Goal: Task Accomplishment & Management: Use online tool/utility

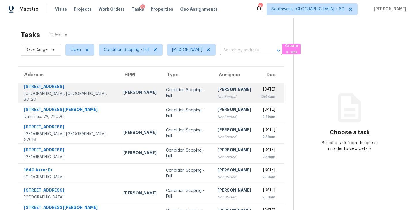
click at [217, 89] on div "[PERSON_NAME]" at bounding box center [233, 90] width 33 height 7
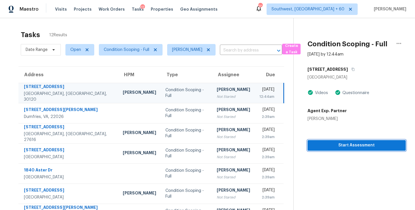
click at [344, 149] on button "Start Assessment" at bounding box center [356, 145] width 98 height 11
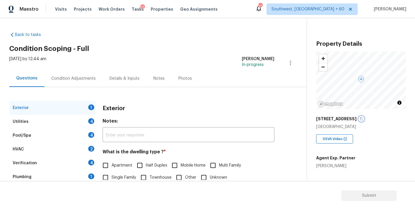
click at [359, 120] on icon "button" at bounding box center [360, 118] width 3 height 3
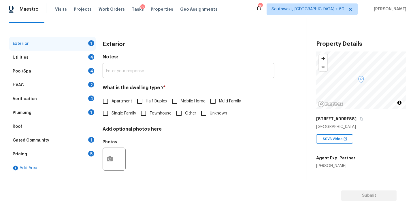
click at [121, 114] on span "Single Family" at bounding box center [123, 114] width 24 height 6
click at [111, 114] on input "Single Family" at bounding box center [105, 113] width 12 height 12
checkbox input "true"
click at [63, 50] on div "Exterior" at bounding box center [52, 44] width 86 height 14
click at [63, 55] on div "Utilities 4" at bounding box center [52, 58] width 86 height 14
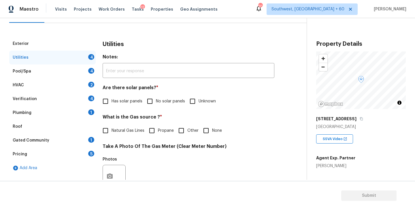
click at [149, 106] on input "No solar panels" at bounding box center [150, 101] width 12 height 12
checkbox input "true"
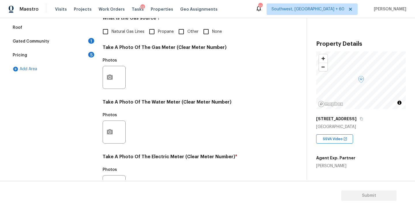
scroll to position [223, 0]
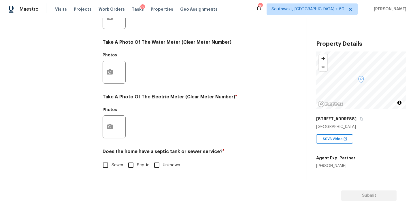
click at [102, 167] on input "Sewer" at bounding box center [105, 165] width 12 height 12
checkbox input "true"
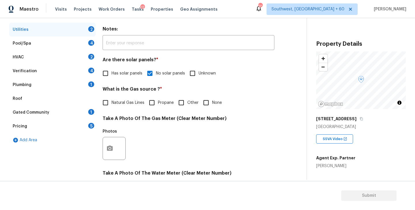
click at [65, 81] on div "Plumbing 1" at bounding box center [52, 85] width 86 height 14
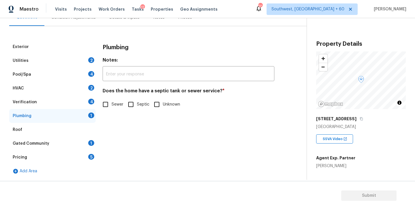
click at [122, 105] on span "Sewer" at bounding box center [117, 105] width 12 height 6
click at [111, 105] on input "Sewer" at bounding box center [105, 104] width 12 height 12
checkbox input "true"
click at [60, 141] on div "Gated Community 1" at bounding box center [52, 144] width 86 height 14
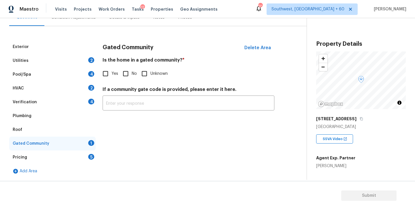
click at [127, 76] on input "No" at bounding box center [125, 74] width 12 height 12
checkbox input "true"
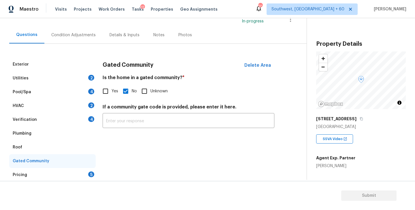
click at [86, 34] on div "Condition Adjustments" at bounding box center [73, 35] width 44 height 6
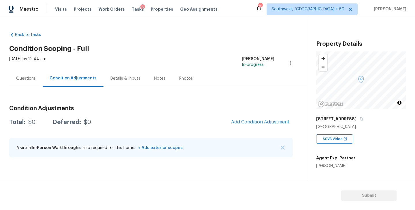
click at [154, 50] on h2 "Condition Scoping - Full" at bounding box center [157, 49] width 297 height 6
click at [249, 124] on span "Add Condition Adjustment" at bounding box center [260, 121] width 58 height 5
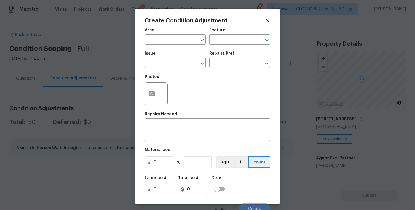
click at [145, 35] on div "Area" at bounding box center [175, 31] width 61 height 7
click at [159, 40] on input "text" at bounding box center [167, 40] width 45 height 9
click at [165, 52] on li "Roof" at bounding box center [175, 53] width 61 height 10
type input "Roof"
click at [230, 45] on div "Area Roof ​ Feature ​" at bounding box center [208, 36] width 126 height 23
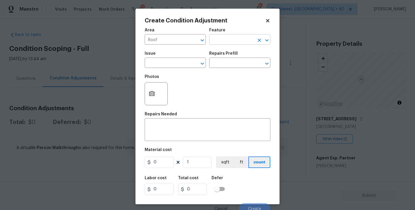
click at [233, 44] on input "text" at bounding box center [231, 40] width 45 height 9
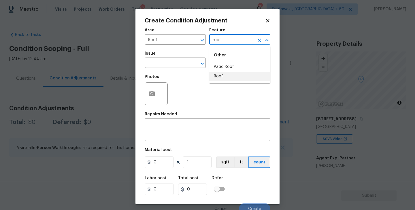
click at [224, 76] on li "Roof" at bounding box center [239, 77] width 61 height 10
type input "Roof"
click at [184, 69] on span "Issue ​" at bounding box center [175, 59] width 61 height 23
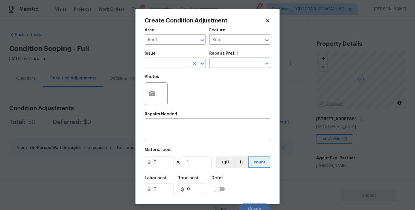
click at [173, 65] on input "text" at bounding box center [167, 63] width 45 height 9
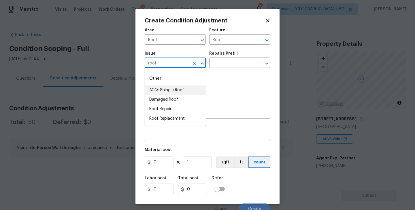
click at [175, 91] on li "ACQ: Shingle Roof" at bounding box center [175, 91] width 61 height 10
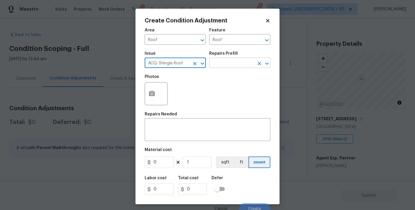
type input "ACQ: Shingle Roof"
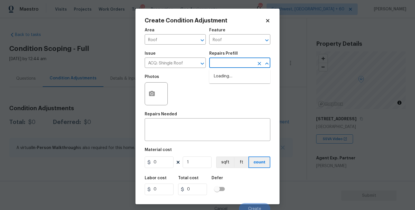
click at [230, 66] on input "text" at bounding box center [231, 63] width 45 height 9
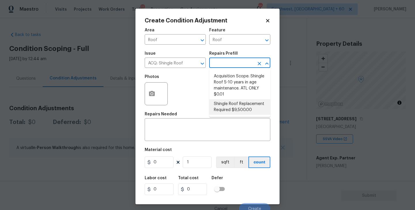
click at [235, 112] on li "Shingle Roof Replacement Required $9,500.00" at bounding box center [239, 107] width 61 height 16
type input "Acquisition"
type textarea "Acquisition Scope: Shingle Roof Replacement required."
type input "9500"
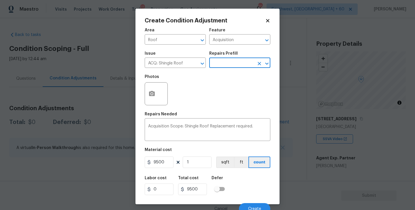
scroll to position [5, 0]
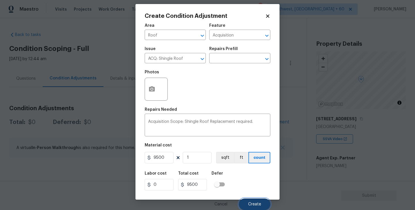
click at [258, 202] on span "Create" at bounding box center [254, 204] width 13 height 4
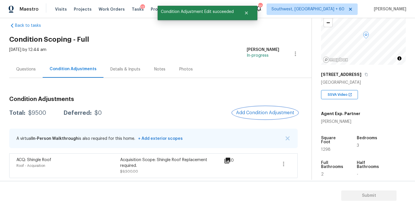
scroll to position [69, 0]
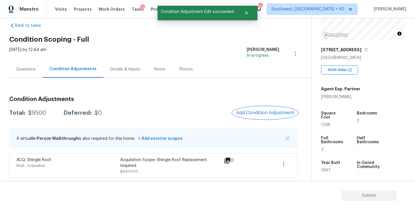
click at [273, 118] on button "Add Condition Adjustment" at bounding box center [264, 113] width 65 height 12
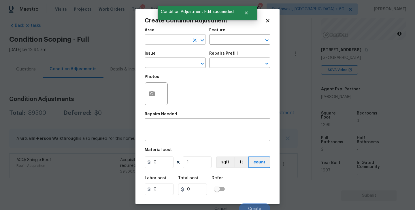
click at [158, 43] on input "text" at bounding box center [167, 40] width 45 height 9
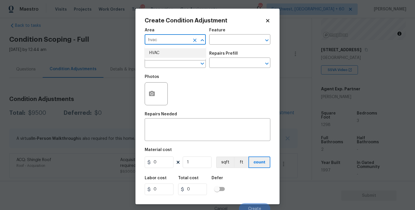
click at [164, 54] on li "HVAC" at bounding box center [175, 53] width 61 height 10
type input "HVAC"
drag, startPoint x: 221, startPoint y: 42, endPoint x: 224, endPoint y: 42, distance: 2.9
click at [224, 42] on input "text" at bounding box center [231, 40] width 45 height 9
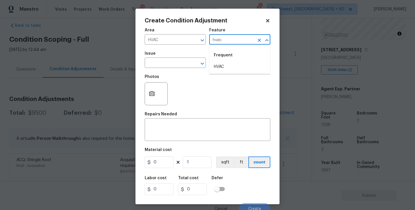
click at [225, 62] on div "Frequent" at bounding box center [239, 55] width 61 height 14
click at [222, 66] on li "HVAC" at bounding box center [239, 67] width 61 height 10
click at [186, 65] on div "​" at bounding box center [175, 63] width 61 height 9
type input "HVAC"
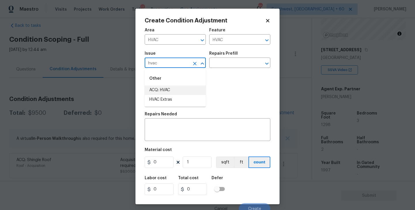
click at [180, 90] on li "ACQ: HVAC" at bounding box center [175, 91] width 61 height 10
type input "ACQ: HVAC"
click at [244, 51] on div "Issue ACQ: HVAC ​ Repairs Prefill ​" at bounding box center [208, 59] width 126 height 23
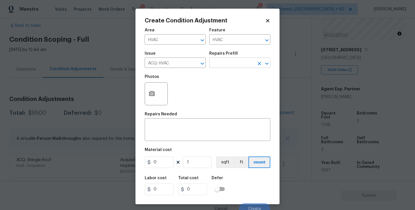
click at [235, 59] on input "text" at bounding box center [231, 63] width 45 height 9
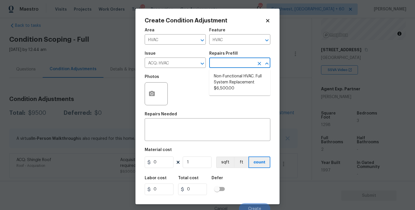
click at [235, 70] on ul "Non-Functional HVAC. Full System Replacement $6,500.00" at bounding box center [239, 82] width 61 height 26
click at [235, 74] on li "Non-Functional HVAC. Full System Replacement $6,500.00" at bounding box center [239, 83] width 61 height 22
type input "Acquisition"
type textarea "Acquisition Scope: Full System Replacement"
type input "6500"
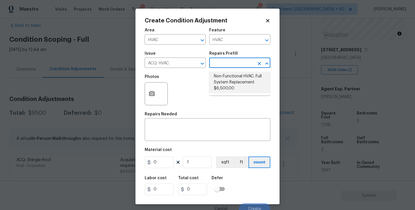
type input "6500"
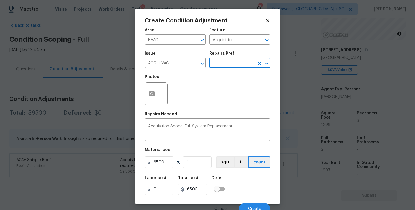
scroll to position [5, 0]
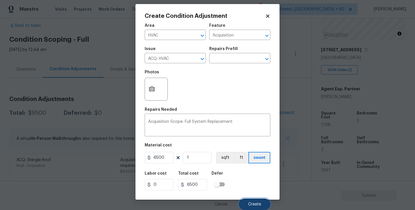
click at [256, 207] on button "Create" at bounding box center [254, 205] width 31 height 12
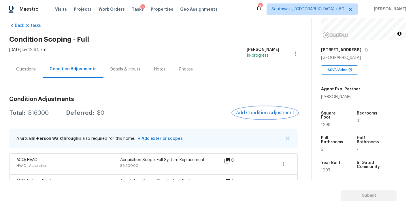
scroll to position [30, 0]
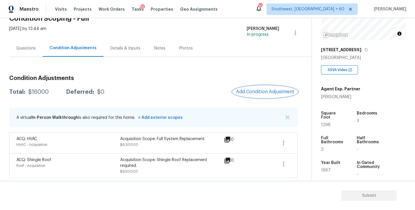
click at [255, 96] on button "Add Condition Adjustment" at bounding box center [264, 92] width 65 height 12
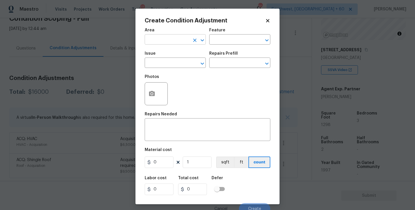
click at [147, 39] on input "text" at bounding box center [167, 40] width 45 height 9
click at [164, 62] on li "Exterior Overall" at bounding box center [175, 63] width 61 height 10
type input "Exterior Overall"
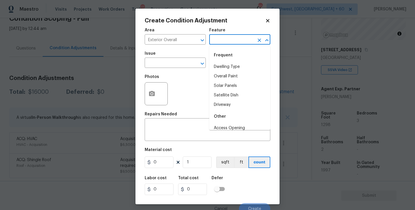
click at [227, 39] on input "text" at bounding box center [231, 40] width 45 height 9
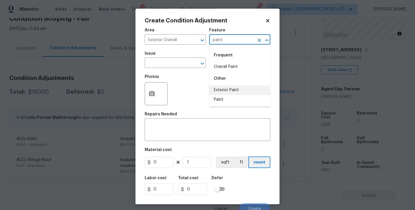
click at [230, 89] on li "Exterior Paint" at bounding box center [239, 91] width 61 height 10
type input "Exterior Paint"
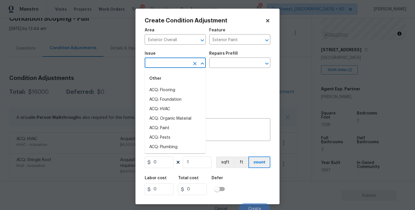
click at [178, 59] on figure "Issue ​" at bounding box center [175, 60] width 61 height 16
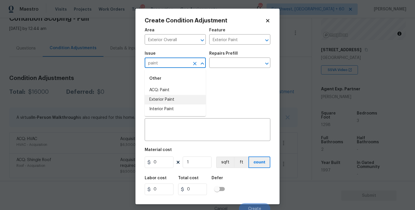
click at [189, 94] on li "ACQ: Paint" at bounding box center [175, 91] width 61 height 10
type input "ACQ: Paint"
click at [219, 69] on div "Issue ACQ: Paint ​ Repairs Prefill ​" at bounding box center [208, 59] width 126 height 23
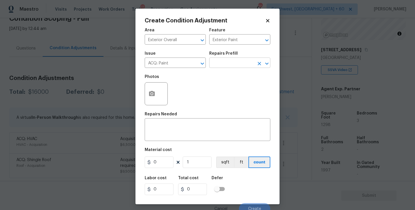
click at [234, 66] on input "text" at bounding box center [231, 63] width 45 height 9
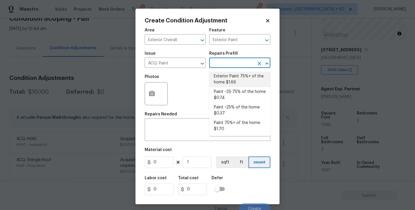
click at [229, 81] on li "Exterior Paint 75%+ of the home $1.66" at bounding box center [239, 80] width 61 height 16
type input "Acquisition"
type textarea "Acquisition Scope: 75%+ of the home exterior will likely require paint"
type input "1.66"
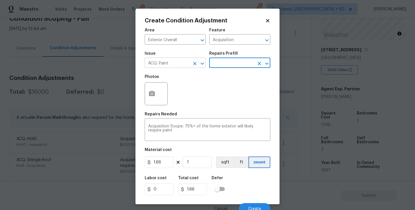
click at [196, 64] on icon "Clear" at bounding box center [194, 63] width 3 height 3
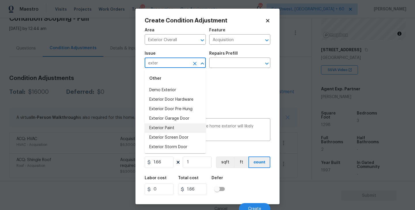
click at [169, 126] on li "Exterior Paint" at bounding box center [175, 129] width 61 height 10
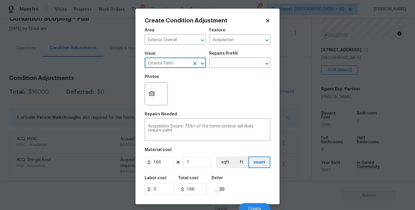
type input "Exterior Paint"
click at [157, 84] on div at bounding box center [156, 93] width 23 height 23
click at [157, 91] on button "button" at bounding box center [152, 94] width 14 height 22
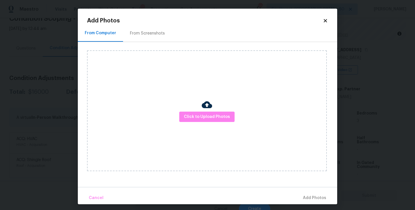
click at [198, 111] on div "Click to Upload Photos" at bounding box center [207, 110] width 240 height 121
click at [206, 115] on span "Click to Upload Photos" at bounding box center [207, 116] width 46 height 7
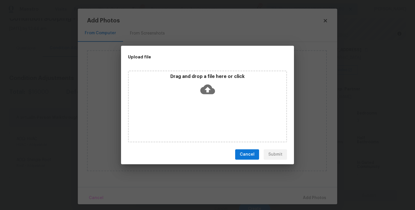
click at [207, 100] on div "Drag and drop a file here or click" at bounding box center [207, 107] width 159 height 72
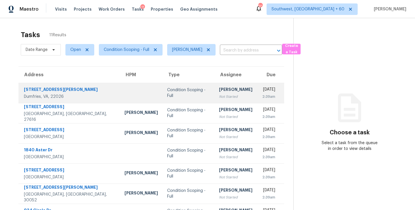
click at [178, 95] on div "Condition Scoping - Full" at bounding box center [188, 93] width 43 height 12
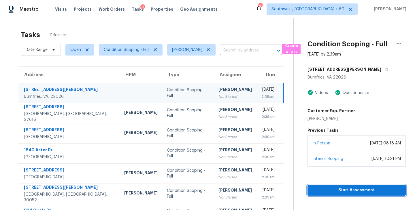
click at [344, 191] on span "Start Assessment" at bounding box center [356, 190] width 89 height 7
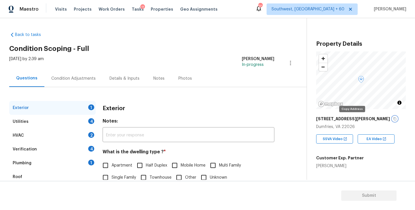
click at [393, 118] on icon "button" at bounding box center [394, 118] width 3 height 3
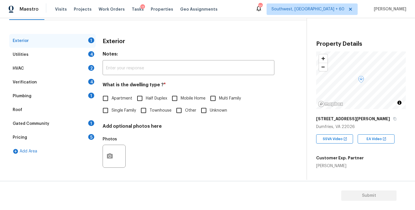
click at [118, 111] on span "Single Family" at bounding box center [123, 111] width 24 height 6
click at [111, 111] on input "Single Family" at bounding box center [105, 111] width 12 height 12
checkbox input "true"
click at [66, 55] on div "Utilities 4" at bounding box center [52, 55] width 86 height 14
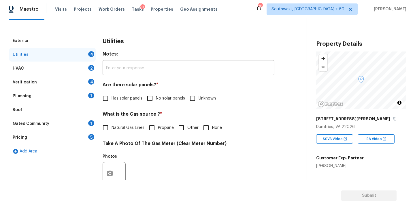
click at [158, 90] on div "Are there solar panels? * Has solar panels No solar panels Unknown" at bounding box center [189, 93] width 172 height 22
click at [157, 96] on span "No solar panels" at bounding box center [170, 99] width 29 height 6
click at [156, 96] on input "No solar panels" at bounding box center [150, 98] width 12 height 12
checkbox input "true"
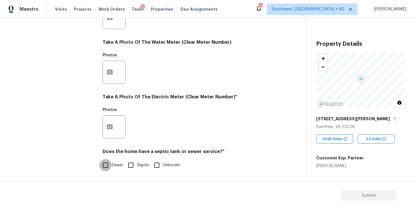
click at [107, 160] on input "Sewer" at bounding box center [105, 165] width 12 height 12
checkbox input "true"
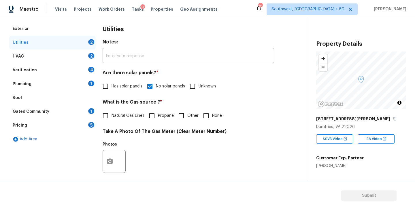
click at [49, 79] on div "Plumbing 1" at bounding box center [52, 84] width 86 height 14
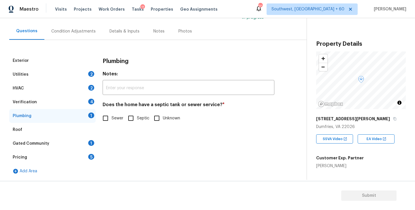
click at [106, 116] on input "Sewer" at bounding box center [105, 118] width 12 height 12
checkbox input "true"
click at [65, 145] on div "Gated Community 1" at bounding box center [52, 144] width 86 height 14
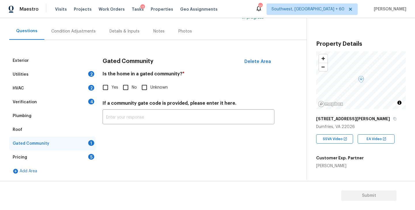
click at [128, 85] on input "No" at bounding box center [125, 87] width 12 height 12
checkbox input "true"
click at [81, 34] on div "Condition Adjustments" at bounding box center [73, 31] width 58 height 17
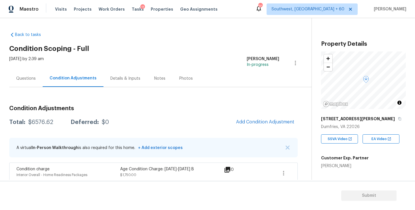
scroll to position [14, 0]
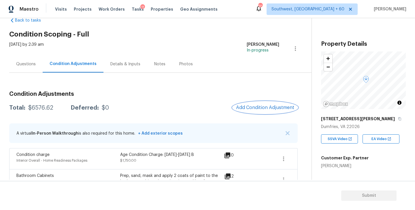
click at [244, 107] on span "Add Condition Adjustment" at bounding box center [265, 107] width 58 height 5
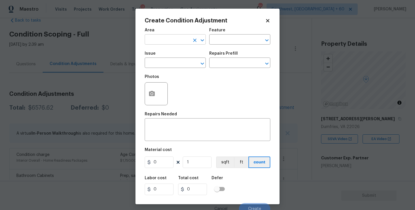
click at [168, 43] on input "text" at bounding box center [167, 40] width 45 height 9
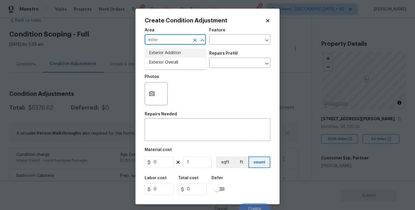
click at [174, 64] on li "Exterior Overall" at bounding box center [175, 63] width 61 height 10
type input "Exterior Overall"
click at [174, 64] on input "text" at bounding box center [167, 63] width 45 height 9
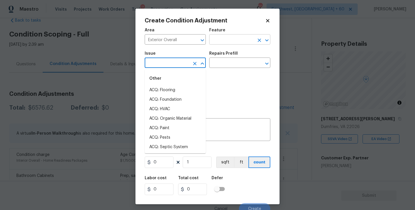
click at [224, 41] on input "text" at bounding box center [231, 40] width 45 height 9
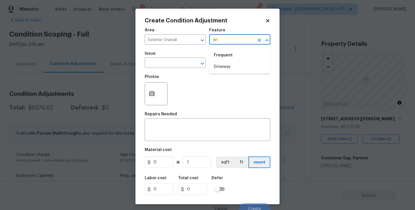
click at [223, 64] on li "Driveway" at bounding box center [239, 67] width 61 height 10
type input "Driveway"
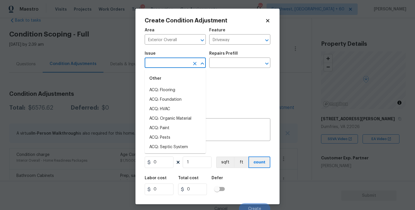
click at [174, 64] on input "text" at bounding box center [167, 63] width 45 height 9
click at [168, 108] on li "Concrete Repair" at bounding box center [175, 110] width 61 height 10
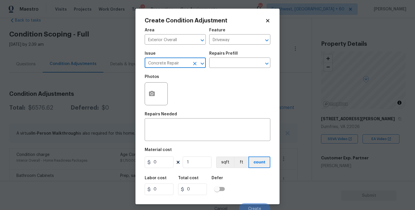
type input "Concrete Repair"
click at [215, 76] on div "Photos" at bounding box center [208, 89] width 126 height 37
click at [224, 67] on input "text" at bounding box center [231, 63] width 45 height 9
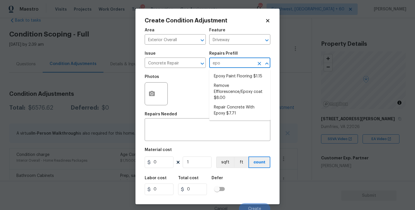
type input "epox"
click at [227, 108] on li "Repair Concrete With Epoxy $7.71" at bounding box center [239, 111] width 61 height 16
type input "Flatwork"
type textarea "Prep and clean the crack in the concrete thoroughly. Apply/inject a concrete ad…"
type input "7.71"
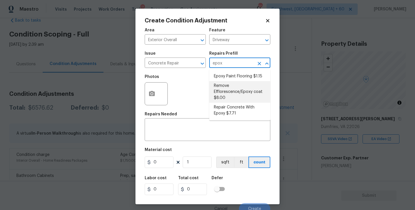
type input "7.71"
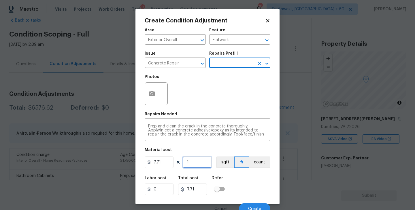
click at [193, 165] on input "1" at bounding box center [197, 163] width 29 height 12
type input "0"
type input "6"
type input "46.26"
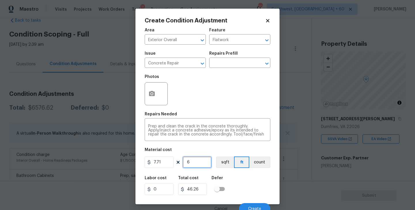
type input "60"
type input "462.6"
click at [143, 90] on div "Create Condition Adjustment Area Exterior Overall ​ Feature Flatwork ​ Issue Co…" at bounding box center [207, 107] width 144 height 196
click at [155, 98] on button "button" at bounding box center [152, 94] width 14 height 22
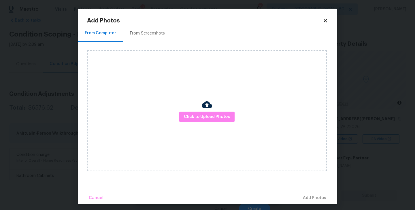
click at [219, 129] on div "Click to Upload Photos" at bounding box center [207, 110] width 240 height 121
click at [220, 125] on div "Click to Upload Photos" at bounding box center [207, 110] width 240 height 121
click at [220, 116] on span "Click to Upload Photos" at bounding box center [207, 116] width 46 height 7
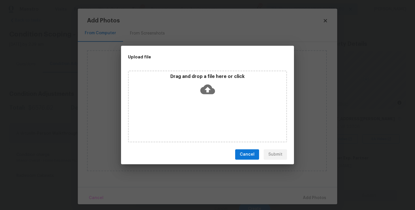
click at [210, 92] on icon at bounding box center [207, 90] width 15 height 10
click at [270, 164] on div "Upload file Drag and drop a file here or click Cancel Submit" at bounding box center [207, 105] width 173 height 119
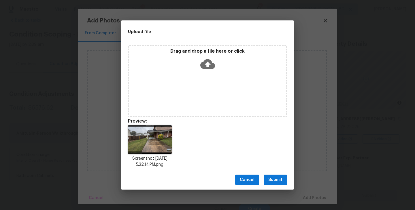
click at [274, 177] on span "Submit" at bounding box center [275, 180] width 14 height 7
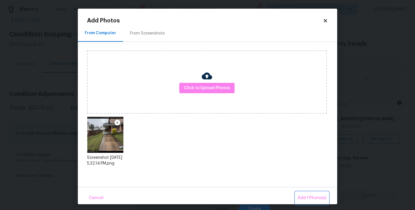
click at [305, 196] on span "Add 1 Photo(s)" at bounding box center [311, 198] width 29 height 7
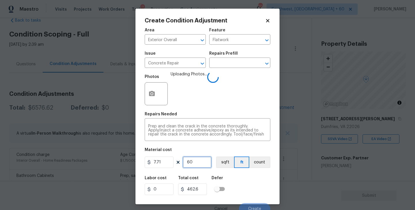
drag, startPoint x: 196, startPoint y: 163, endPoint x: 152, endPoint y: 163, distance: 44.1
click at [152, 163] on div "7.71 60 sqft ft count" at bounding box center [208, 163] width 126 height 12
type input "7"
type input "53.97"
type input "70"
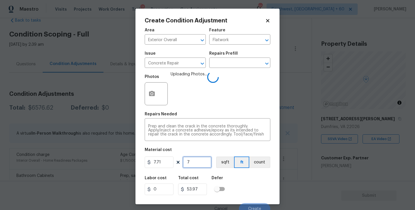
type input "539.7"
type input "70"
click at [248, 187] on div "Labor cost 0 Total cost 539.7 Defer" at bounding box center [208, 186] width 126 height 26
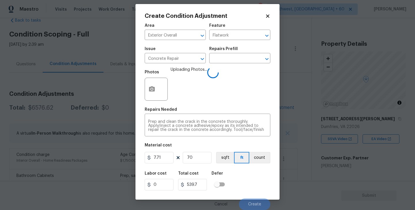
click at [248, 187] on div "Labor cost 0 Total cost 539.7 Defer" at bounding box center [208, 181] width 126 height 26
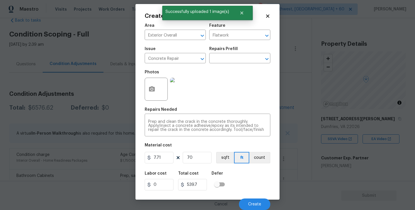
click at [248, 187] on div "Labor cost 0 Total cost 539.7 Defer" at bounding box center [208, 181] width 126 height 26
click at [252, 200] on button "Create" at bounding box center [254, 205] width 31 height 12
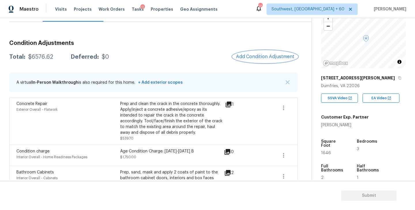
scroll to position [65, 0]
click at [271, 51] on button "Add Condition Adjustment" at bounding box center [264, 57] width 65 height 12
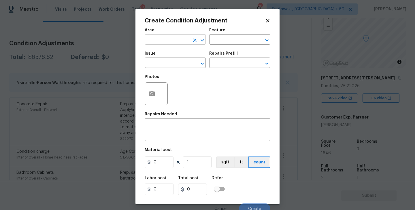
click at [166, 41] on input "text" at bounding box center [167, 40] width 45 height 9
click at [170, 60] on li "Exterior Overall" at bounding box center [175, 63] width 61 height 10
type input "Exterior Overall"
click at [228, 44] on input "text" at bounding box center [231, 40] width 45 height 9
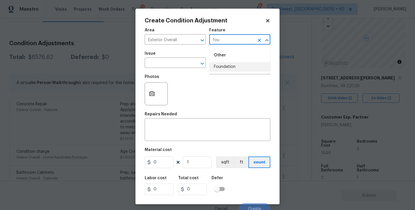
click at [231, 67] on li "Foundation" at bounding box center [239, 67] width 61 height 10
type input "Foundation"
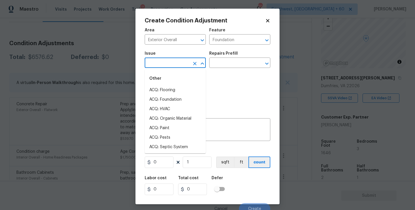
click at [183, 65] on input "text" at bounding box center [167, 63] width 45 height 9
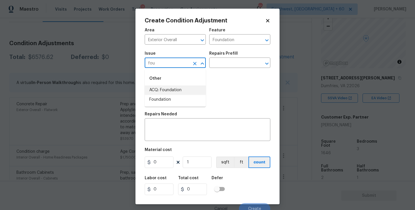
click at [180, 88] on li "ACQ: Foundation" at bounding box center [175, 91] width 61 height 10
type input "ACQ: Foundation"
click at [234, 64] on input "text" at bounding box center [231, 63] width 45 height 9
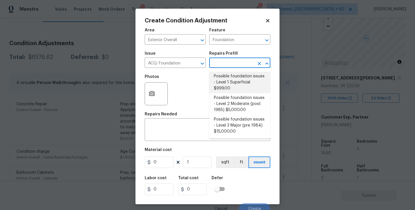
click at [238, 87] on li "Possible foundation issues - Level 1 Superficial $999.00" at bounding box center [239, 83] width 61 height 22
type input "Acquisition"
type textarea "Possible foundation issues - Level 1 - Superficial. Disclaimer: This is NOT a t…"
type input "999"
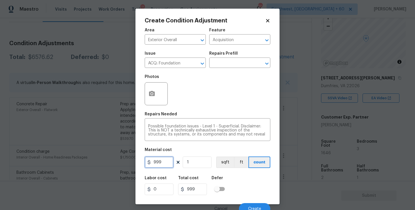
drag, startPoint x: 161, startPoint y: 168, endPoint x: 148, endPoint y: 168, distance: 13.0
click at [148, 168] on figure "Material cost 999 1 sqft ft count" at bounding box center [208, 158] width 126 height 21
drag, startPoint x: 117, startPoint y: 163, endPoint x: 99, endPoint y: 163, distance: 18.1
click at [99, 163] on div "Create Condition Adjustment Area Exterior Overall ​ Feature Acquisition ​ Issue…" at bounding box center [207, 105] width 415 height 210
type input "1000"
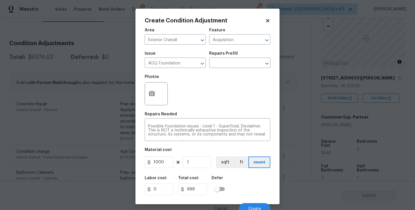
type input "1000"
click at [146, 105] on div at bounding box center [156, 93] width 23 height 23
click at [153, 96] on icon "button" at bounding box center [152, 93] width 6 height 5
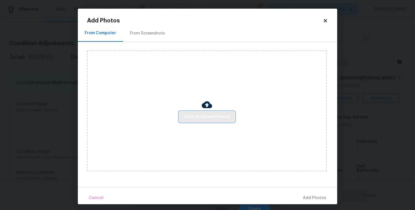
click at [192, 112] on button "Click to Upload Photos" at bounding box center [206, 117] width 55 height 11
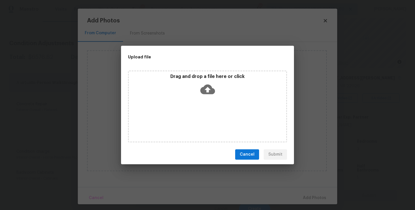
click at [208, 88] on icon at bounding box center [207, 89] width 15 height 15
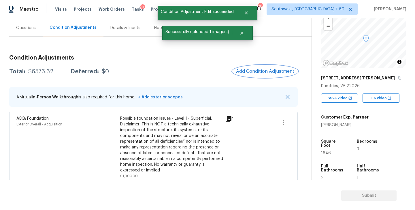
scroll to position [43, 0]
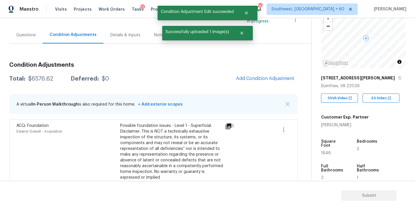
click at [22, 37] on div "Questions" at bounding box center [26, 35] width 20 height 6
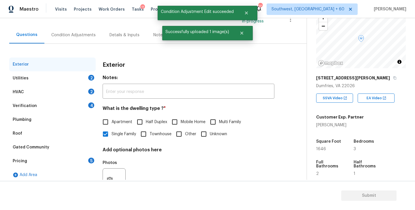
click at [39, 109] on div "Verification 4" at bounding box center [52, 106] width 86 height 14
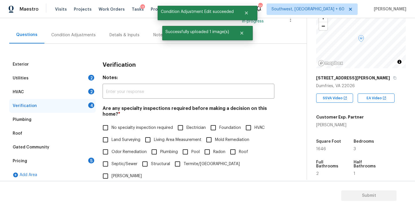
click at [226, 127] on span "Foundation" at bounding box center [230, 128] width 22 height 6
click at [219, 127] on input "Foundation" at bounding box center [213, 128] width 12 height 12
checkbox input "true"
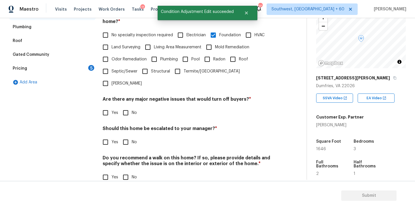
click at [124, 107] on input "No" at bounding box center [125, 113] width 12 height 12
checkbox input "true"
click at [131, 171] on input "No" at bounding box center [125, 177] width 12 height 12
checkbox input "true"
click at [113, 136] on label "Yes" at bounding box center [108, 142] width 19 height 12
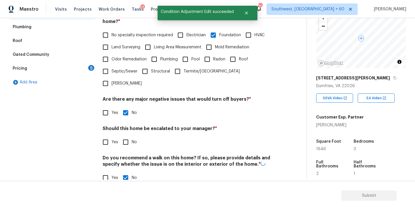
click at [111, 136] on input "Yes" at bounding box center [105, 142] width 12 height 12
checkbox input "true"
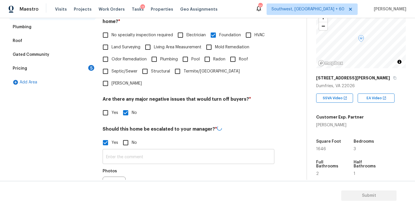
click at [118, 151] on input "text" at bounding box center [189, 158] width 172 height 14
click at [111, 185] on icon "button" at bounding box center [109, 188] width 7 height 7
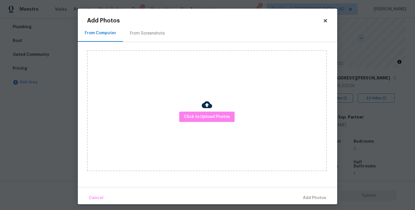
click at [222, 110] on div "Click to Upload Photos" at bounding box center [207, 110] width 240 height 121
click at [215, 114] on span "Click to Upload Photos" at bounding box center [207, 116] width 46 height 7
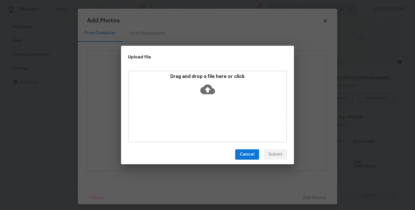
click at [210, 95] on icon at bounding box center [207, 89] width 15 height 15
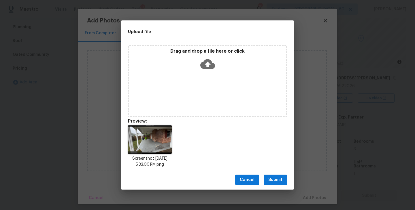
click at [276, 178] on span "Submit" at bounding box center [275, 180] width 14 height 7
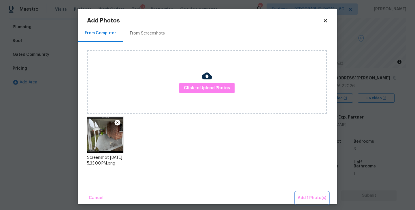
click at [301, 198] on span "Add 1 Photo(s)" at bounding box center [311, 198] width 29 height 7
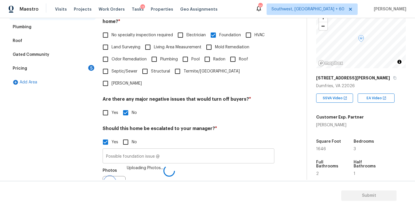
scroll to position [143, 0]
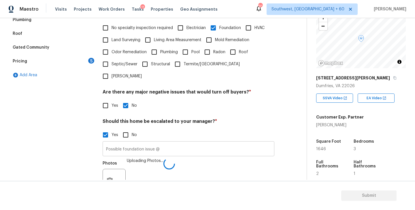
click at [210, 143] on input "Possible foundation issue @" at bounding box center [189, 150] width 172 height 14
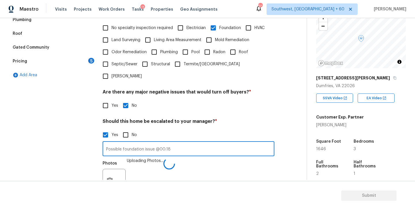
type input "Possible foundation issue @00:18"
click at [217, 158] on div "Photos Uploading Photos..." at bounding box center [189, 176] width 172 height 37
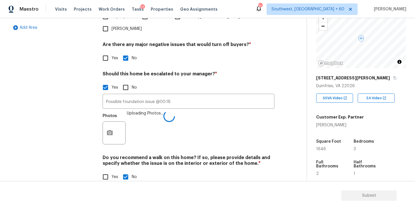
scroll to position [179, 0]
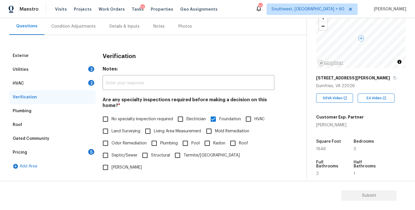
click at [78, 29] on div "Condition Adjustments" at bounding box center [73, 27] width 44 height 6
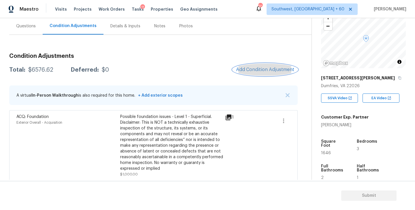
click at [267, 75] on button "Add Condition Adjustment" at bounding box center [264, 70] width 65 height 12
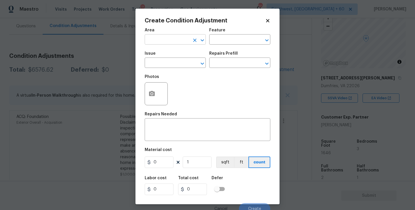
click at [171, 43] on input "text" at bounding box center [167, 40] width 45 height 9
click at [176, 63] on li "Exterior Overall" at bounding box center [175, 63] width 61 height 10
type input "Exterior Overall"
click at [214, 47] on div "Area Exterior Overall ​ Feature ​" at bounding box center [208, 36] width 126 height 23
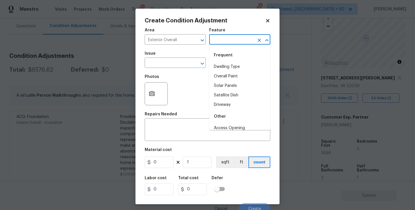
click at [222, 40] on input "text" at bounding box center [231, 40] width 45 height 9
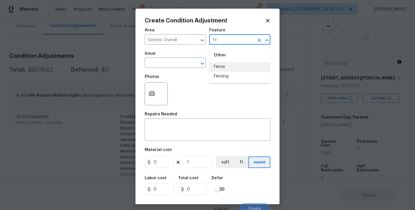
click at [230, 66] on li "Fence" at bounding box center [239, 67] width 61 height 10
click at [189, 64] on div "​" at bounding box center [175, 63] width 61 height 9
type input "Fence"
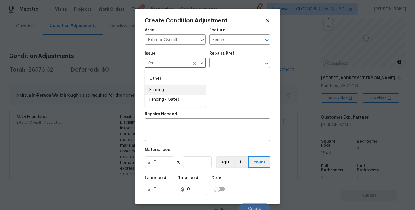
click at [178, 89] on li "Fencing" at bounding box center [175, 91] width 61 height 10
type input "Fencing"
click at [176, 125] on textarea at bounding box center [207, 130] width 119 height 12
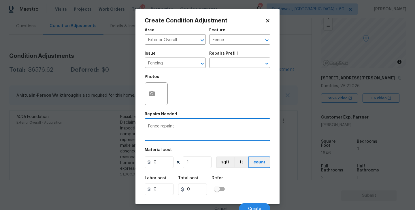
type textarea "Fence repaint"
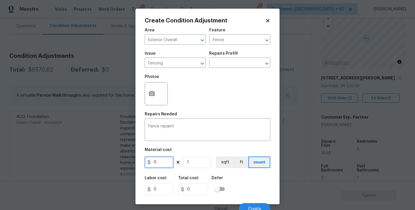
drag, startPoint x: 162, startPoint y: 161, endPoint x: 117, endPoint y: 161, distance: 44.3
click at [117, 161] on div "Create Condition Adjustment Area Exterior Overall ​ Feature Fence ​ Issue Fenci…" at bounding box center [207, 105] width 415 height 210
type input "800"
click at [151, 96] on icon "button" at bounding box center [152, 93] width 6 height 5
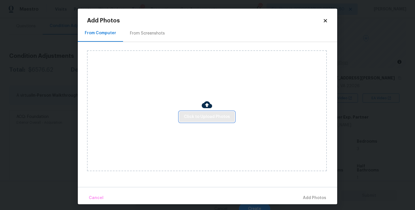
click at [185, 119] on span "Click to Upload Photos" at bounding box center [207, 116] width 46 height 7
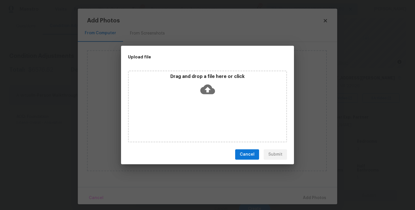
click at [205, 100] on div "Drag and drop a file here or click" at bounding box center [207, 107] width 159 height 72
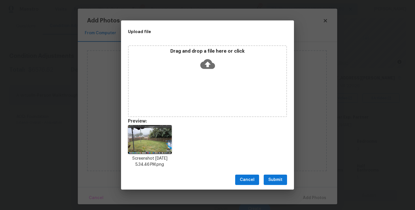
click at [269, 179] on span "Submit" at bounding box center [275, 180] width 14 height 7
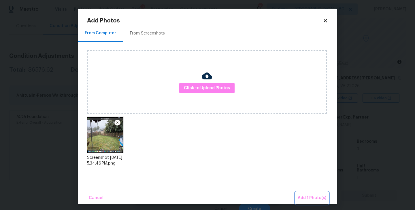
click at [303, 194] on button "Add 1 Photo(s)" at bounding box center [311, 198] width 33 height 12
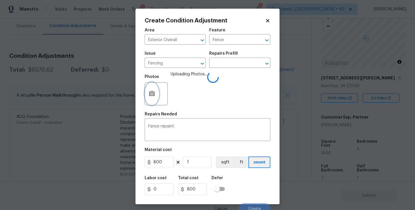
scroll to position [5, 0]
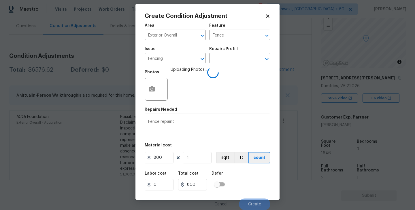
click at [245, 175] on div "Labor cost 0 Total cost 800 Defer" at bounding box center [208, 181] width 126 height 26
click at [249, 178] on div "Labor cost 0 Total cost 800 Defer" at bounding box center [208, 181] width 126 height 26
click at [249, 179] on div "Labor cost 0 Total cost 800 Defer" at bounding box center [208, 181] width 126 height 26
click at [251, 184] on div "Labor cost 0 Total cost 800 Defer" at bounding box center [208, 181] width 126 height 26
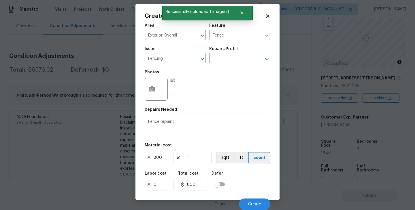
click at [256, 191] on div "Labor cost 0 Total cost 800 Defer" at bounding box center [208, 181] width 126 height 26
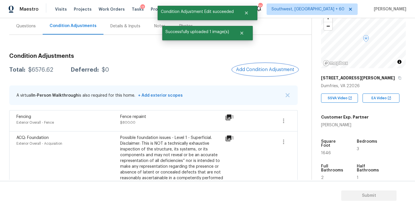
click at [262, 74] on button "Add Condition Adjustment" at bounding box center [264, 70] width 65 height 12
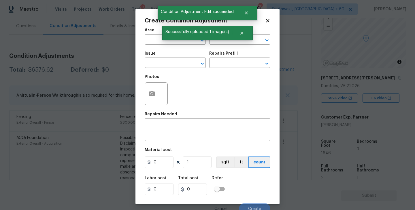
click at [156, 46] on span "Area ​" at bounding box center [175, 36] width 61 height 23
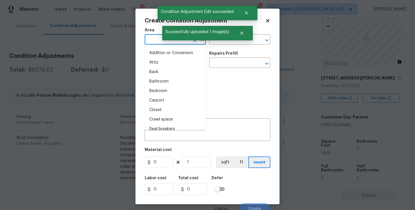
click at [152, 42] on input "text" at bounding box center [167, 40] width 45 height 9
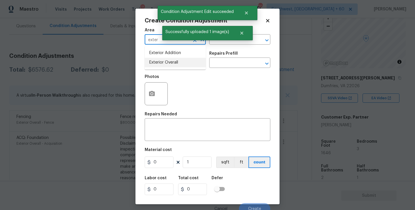
click at [167, 66] on li "Exterior Overall" at bounding box center [175, 63] width 61 height 10
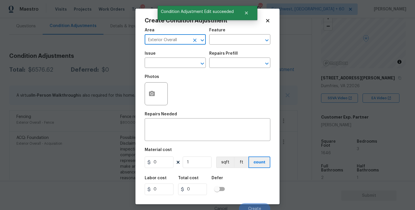
type input "Exterior Overall"
click at [234, 47] on div "Area Exterior Overall ​ Feature ​" at bounding box center [208, 36] width 126 height 23
click at [242, 40] on input "text" at bounding box center [231, 40] width 45 height 9
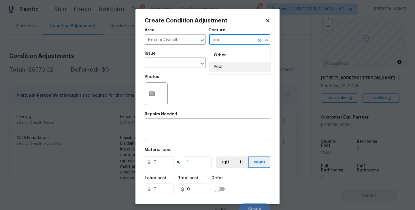
click at [242, 67] on li "Pool" at bounding box center [239, 67] width 61 height 10
drag, startPoint x: 202, startPoint y: 64, endPoint x: 197, endPoint y: 64, distance: 5.2
click at [197, 64] on div at bounding box center [198, 64] width 15 height 8
type input "Pool"
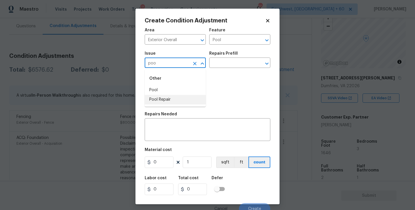
click at [168, 101] on li "Pool Repair" at bounding box center [175, 100] width 61 height 10
type input "Pool Repair"
click at [167, 126] on textarea at bounding box center [207, 130] width 119 height 12
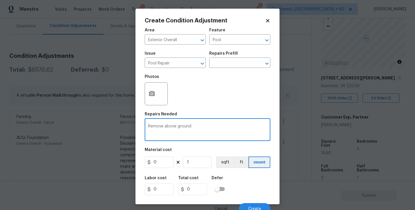
type textarea "Remove above ground"
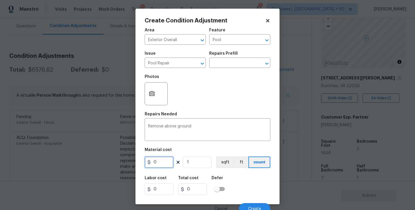
drag, startPoint x: 164, startPoint y: 164, endPoint x: 128, endPoint y: 166, distance: 36.0
click at [128, 166] on div "Create Condition Adjustment Area Exterior Overall ​ Feature Pool ​ Issue Pool R…" at bounding box center [207, 105] width 415 height 210
type input "1000"
click at [153, 100] on button "button" at bounding box center [152, 94] width 14 height 22
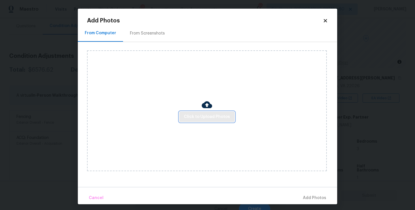
click at [217, 122] on button "Click to Upload Photos" at bounding box center [206, 117] width 55 height 11
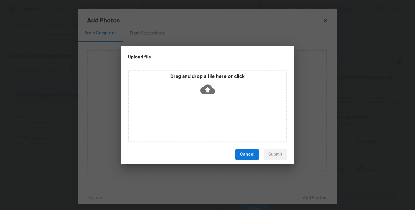
click at [215, 99] on div "Drag and drop a file here or click" at bounding box center [207, 107] width 159 height 72
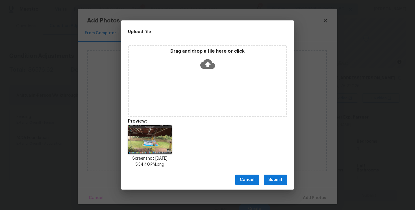
click at [274, 172] on div "Cancel Submit" at bounding box center [207, 180] width 173 height 20
click at [275, 182] on span "Submit" at bounding box center [275, 180] width 14 height 7
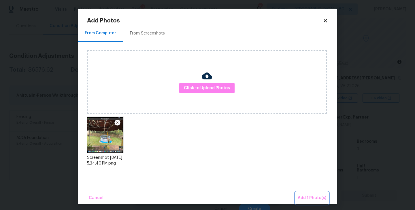
click at [309, 198] on span "Add 1 Photo(s)" at bounding box center [311, 198] width 29 height 7
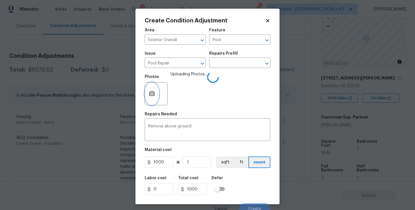
scroll to position [5, 0]
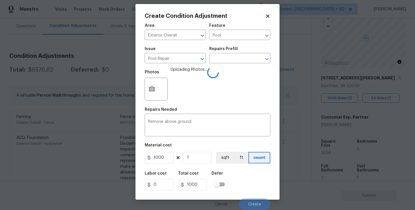
click at [248, 172] on div "Labor cost 0 Total cost 1000 Defer" at bounding box center [208, 181] width 126 height 26
click at [255, 183] on div "Labor cost 0 Total cost 1000 Defer" at bounding box center [208, 181] width 126 height 26
click at [255, 188] on div "Labor cost 0 Total cost 1000 Defer" at bounding box center [208, 181] width 126 height 26
click at [255, 204] on span "Create" at bounding box center [254, 204] width 13 height 4
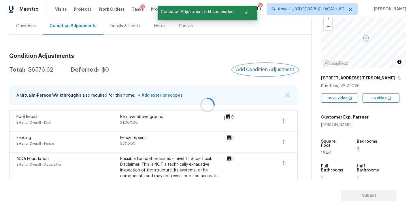
scroll to position [0, 0]
click at [269, 72] on button "Add Condition Adjustment" at bounding box center [264, 70] width 65 height 12
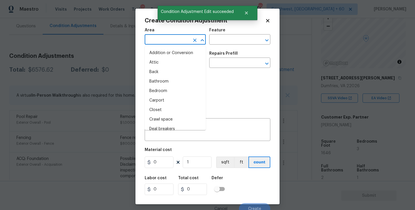
click at [165, 42] on input "text" at bounding box center [167, 40] width 45 height 9
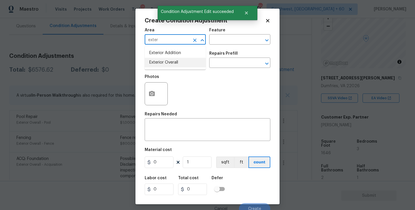
click at [166, 62] on li "Exterior Overall" at bounding box center [175, 63] width 61 height 10
type input "Exterior Overall"
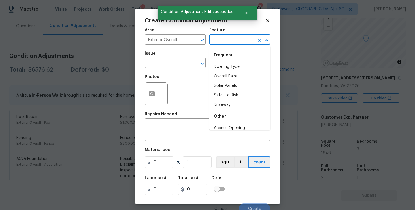
click at [226, 42] on input "text" at bounding box center [231, 40] width 45 height 9
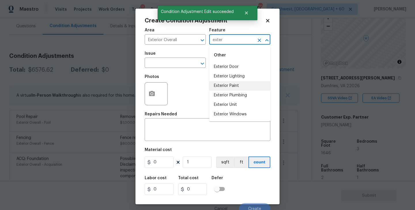
click at [221, 85] on li "Exterior Paint" at bounding box center [239, 86] width 61 height 10
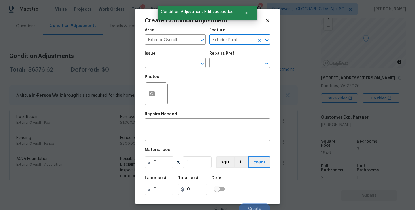
type input "Exterior Paint"
click at [183, 72] on div "Photos" at bounding box center [208, 89] width 126 height 37
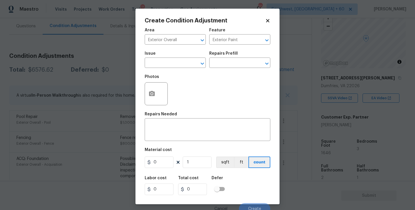
click at [177, 69] on span "Issue ​" at bounding box center [175, 59] width 61 height 23
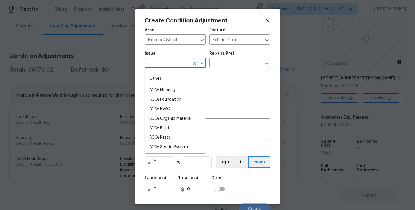
click at [173, 67] on input "text" at bounding box center [167, 63] width 45 height 9
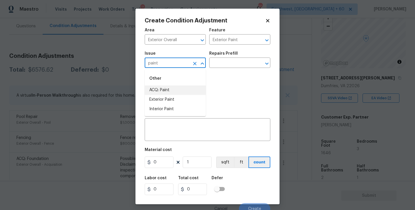
click at [170, 90] on li "ACQ: Paint" at bounding box center [175, 91] width 61 height 10
type input "ACQ: Paint"
click at [239, 65] on input "text" at bounding box center [231, 63] width 45 height 9
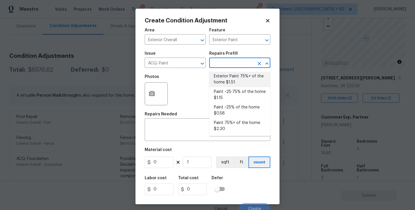
click at [232, 81] on li "Exterior Paint 75%+ of the home $1.51" at bounding box center [239, 80] width 61 height 16
type input "Acquisition"
type textarea "Acquisition Scope: 75%+ of the home exterior will likely require paint"
type input "1.51"
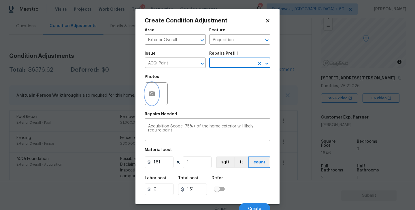
click at [154, 96] on icon "button" at bounding box center [152, 93] width 6 height 5
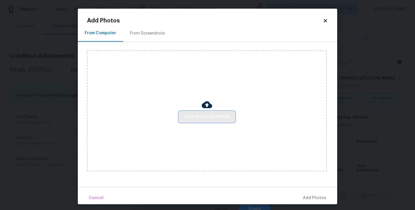
click at [195, 113] on button "Click to Upload Photos" at bounding box center [206, 117] width 55 height 11
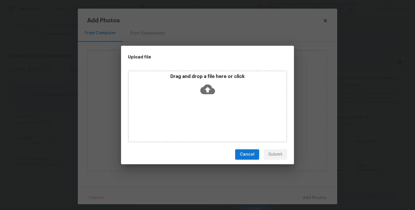
click at [204, 90] on icon at bounding box center [207, 90] width 15 height 10
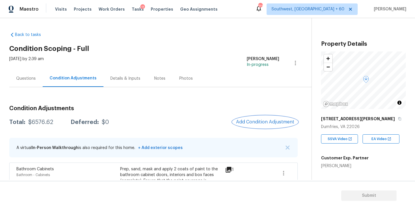
click at [268, 124] on span "Add Condition Adjustment" at bounding box center [265, 121] width 58 height 5
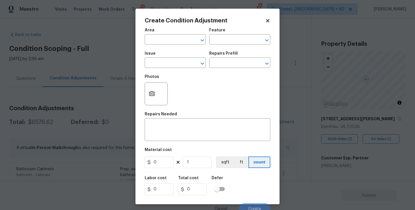
click at [164, 46] on span "Area ​" at bounding box center [175, 36] width 61 height 23
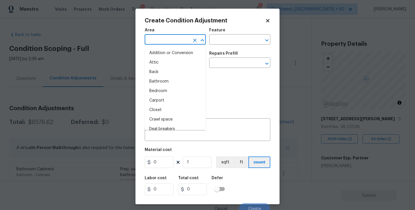
click at [166, 42] on input "text" at bounding box center [167, 40] width 45 height 9
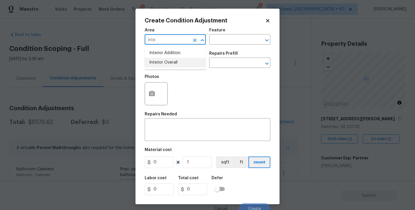
click at [173, 66] on li "Interior Overall" at bounding box center [175, 63] width 61 height 10
type input "Interior Overall"
click at [231, 43] on input "text" at bounding box center [231, 40] width 45 height 9
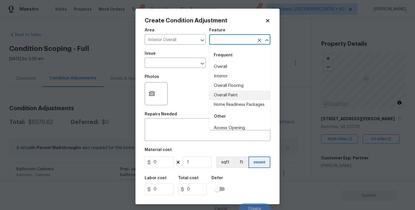
click at [242, 98] on li "Overall Paint" at bounding box center [239, 96] width 61 height 10
type input "Overall Paint"
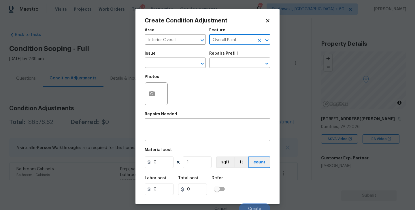
click at [167, 54] on div "Issue" at bounding box center [175, 55] width 61 height 7
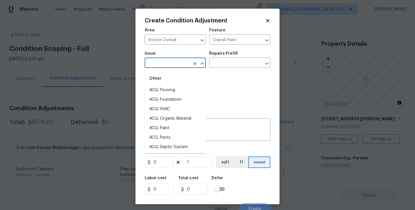
click at [165, 62] on input "text" at bounding box center [167, 63] width 45 height 9
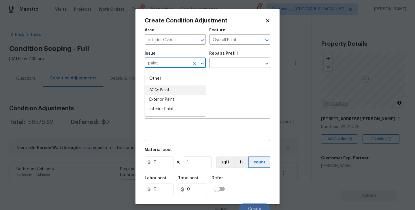
click at [162, 89] on li "ACQ: Paint" at bounding box center [175, 91] width 61 height 10
type input "ACQ: Paint"
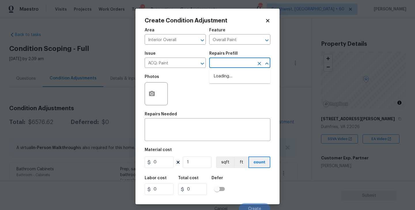
click at [230, 60] on input "text" at bounding box center [231, 63] width 45 height 9
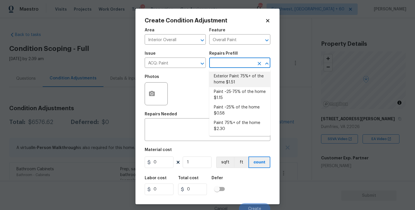
click at [232, 84] on li "Exterior Paint 75%+ of the home $1.51" at bounding box center [239, 80] width 61 height 16
type input "Acquisition"
type textarea "Acquisition Scope: 75%+ of the home exterior will likely require paint"
type input "1.51"
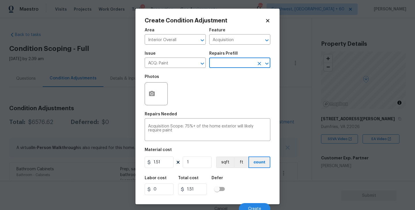
click at [239, 62] on input "text" at bounding box center [231, 63] width 45 height 9
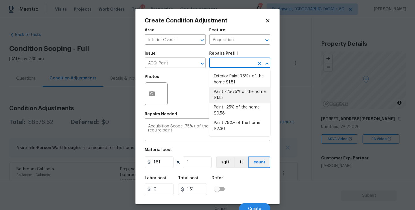
click at [236, 98] on li "Paint ~25-75% of the home $1.15" at bounding box center [239, 95] width 61 height 16
type textarea "Acquisition Scope: ~25 - 75% of the home needs interior paint"
type input "1.15"
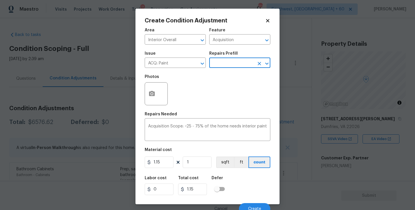
click at [145, 104] on div at bounding box center [156, 93] width 23 height 23
click at [153, 97] on icon "button" at bounding box center [151, 93] width 7 height 7
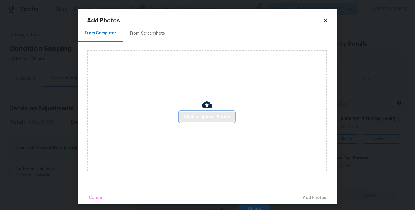
drag, startPoint x: 153, startPoint y: 97, endPoint x: 195, endPoint y: 116, distance: 45.7
click at [195, 116] on span "Click to Upload Photos" at bounding box center [207, 116] width 46 height 7
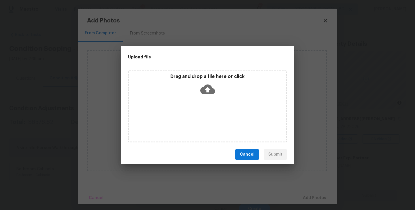
click at [206, 92] on icon at bounding box center [207, 90] width 15 height 10
